Goal: Task Accomplishment & Management: Manage account settings

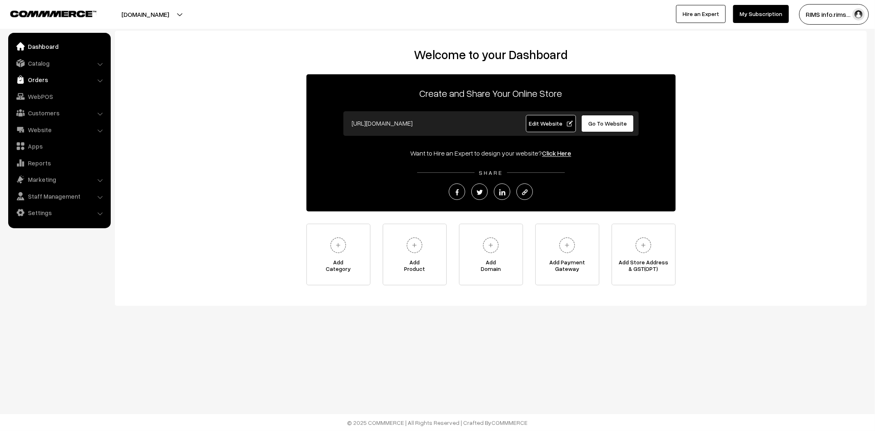
click at [38, 76] on link "Orders" at bounding box center [59, 79] width 98 height 15
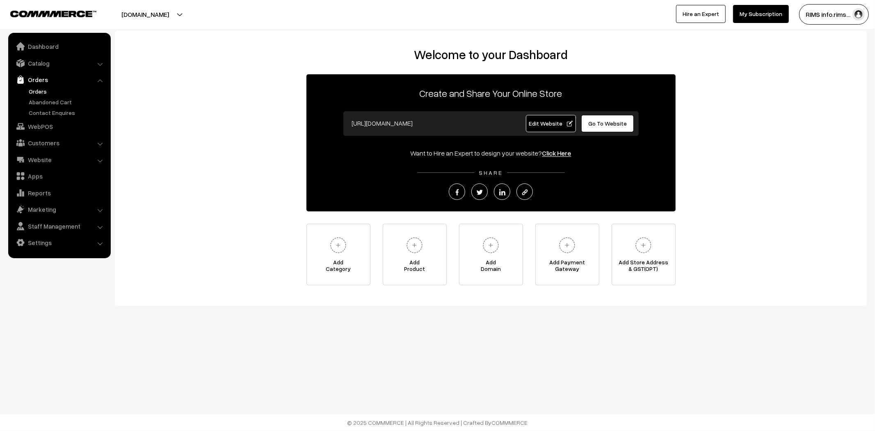
click at [37, 87] on link "Orders" at bounding box center [67, 91] width 81 height 9
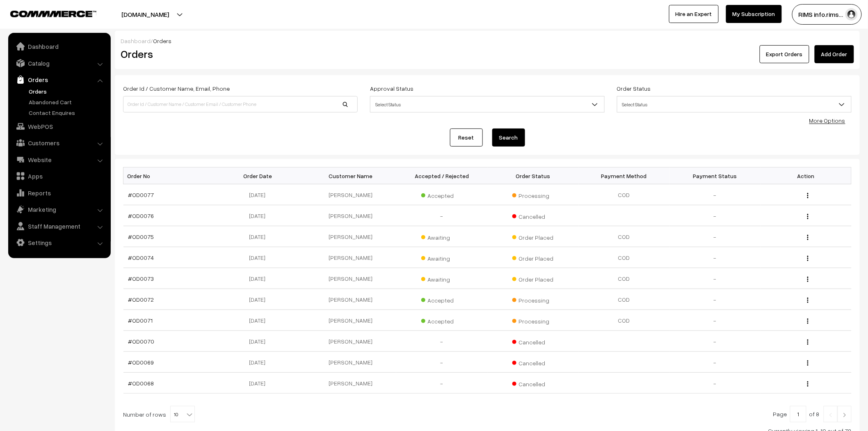
click at [36, 88] on link "Orders" at bounding box center [67, 91] width 81 height 9
click at [37, 88] on link "Orders" at bounding box center [67, 91] width 81 height 9
click at [43, 93] on link "Orders" at bounding box center [67, 91] width 81 height 9
